Goal: Information Seeking & Learning: Learn about a topic

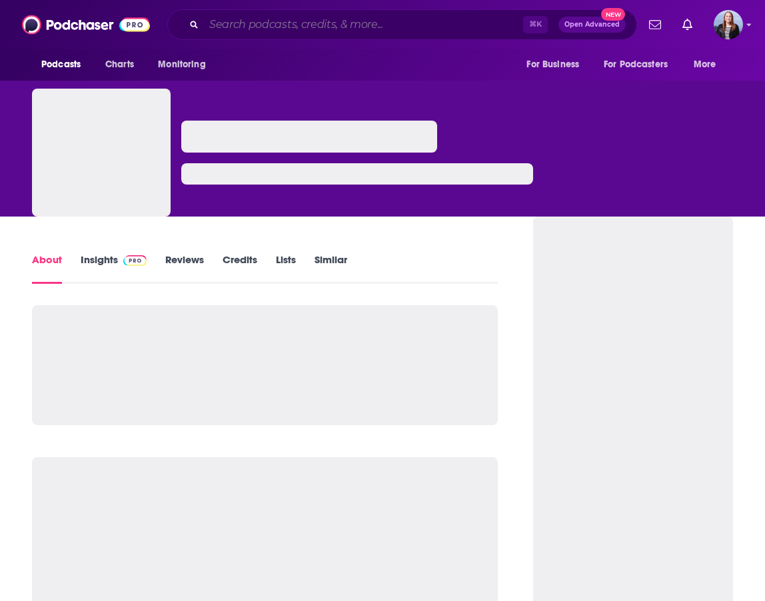
click at [264, 19] on input "Search podcasts, credits, & more..." at bounding box center [363, 24] width 319 height 21
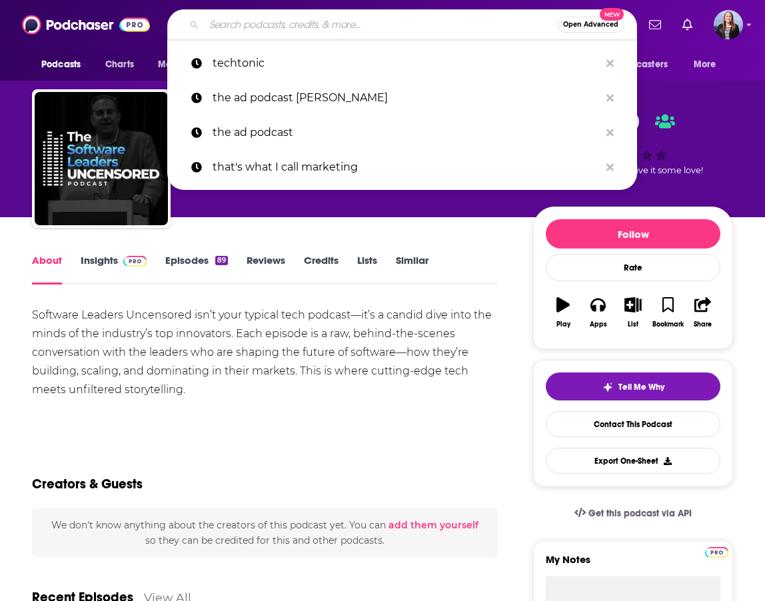
click at [177, 331] on div "Software Leaders Uncensored isn’t your typical tech podcast—it’s a candid dive …" at bounding box center [265, 352] width 466 height 93
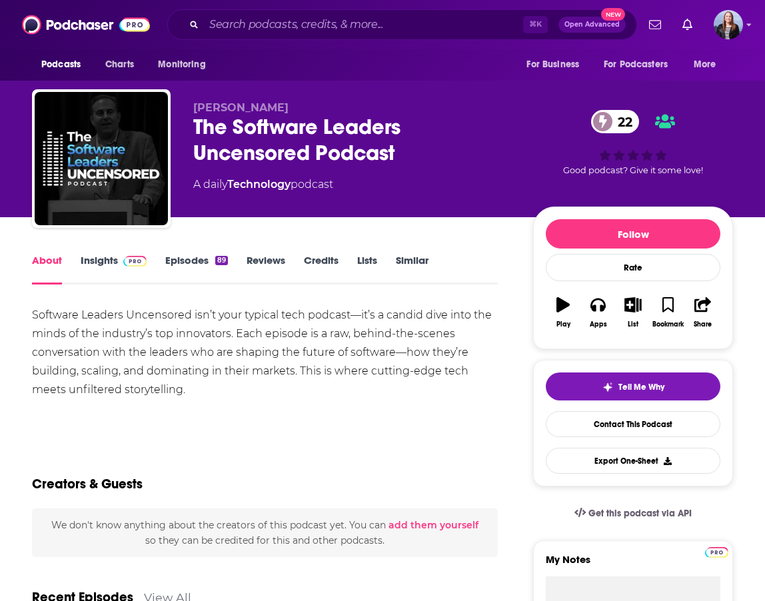
click at [110, 271] on link "Insights" at bounding box center [114, 269] width 66 height 31
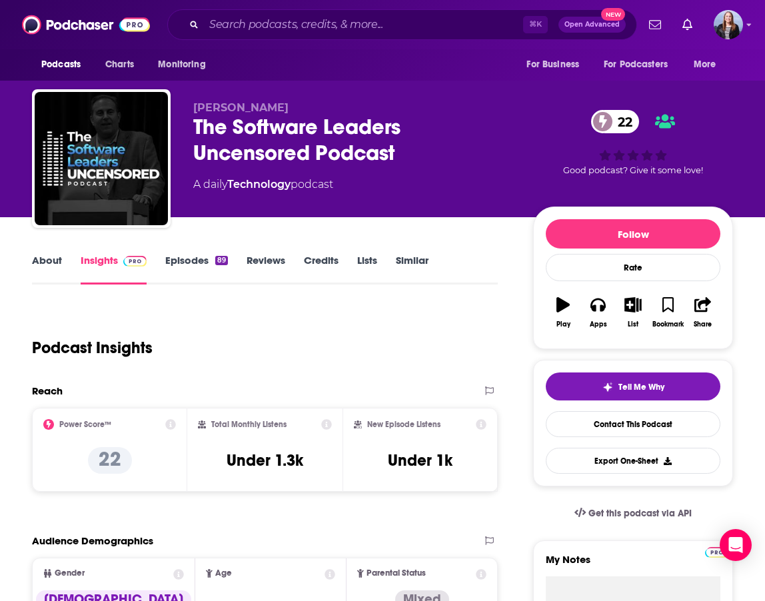
click at [182, 268] on link "Episodes 89" at bounding box center [196, 269] width 63 height 31
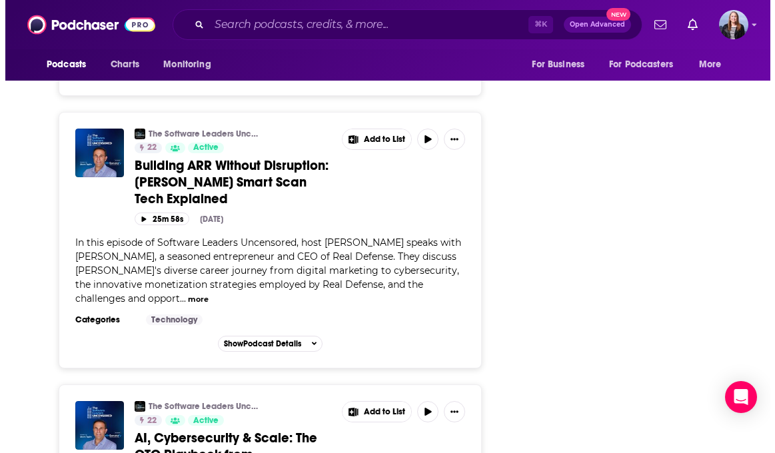
scroll to position [5125, 0]
